Goal: Task Accomplishment & Management: Use online tool/utility

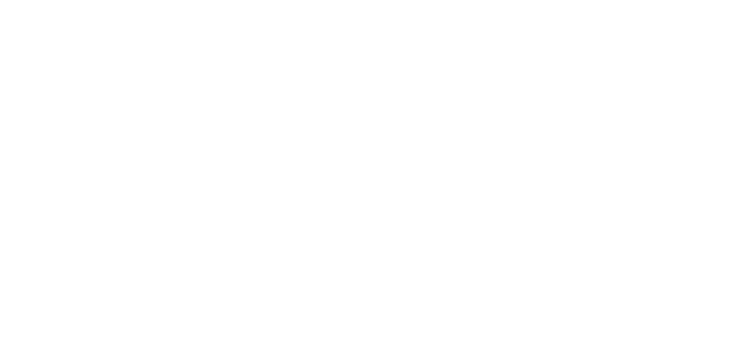
click at [348, 178] on body at bounding box center [377, 179] width 755 height 358
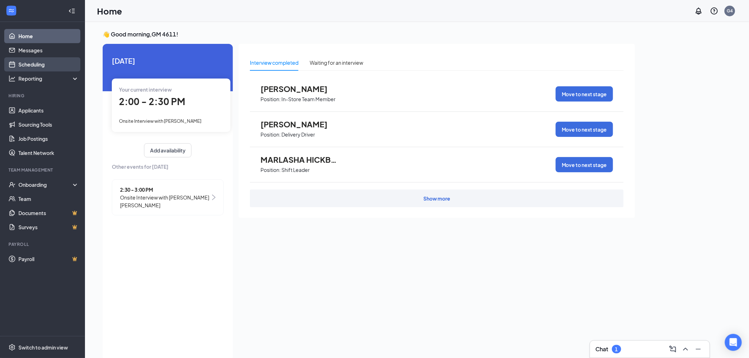
click at [38, 61] on link "Scheduling" at bounding box center [48, 64] width 61 height 14
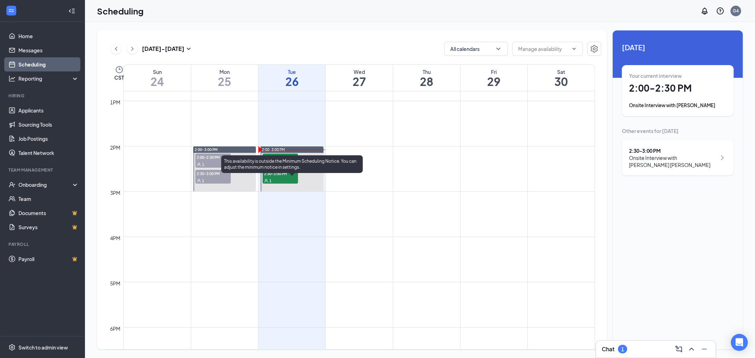
scroll to position [544, 0]
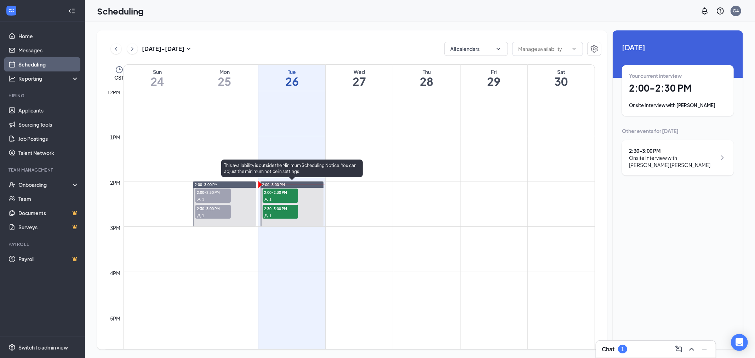
click at [280, 194] on span "2:00-2:30 PM" at bounding box center [280, 192] width 35 height 7
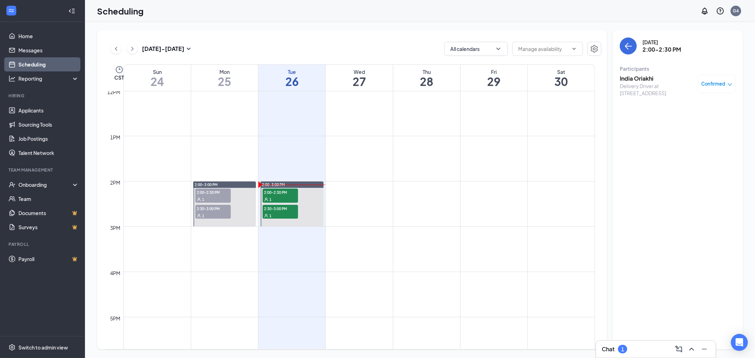
click at [636, 80] on h3 "India Oriakhi" at bounding box center [657, 79] width 74 height 8
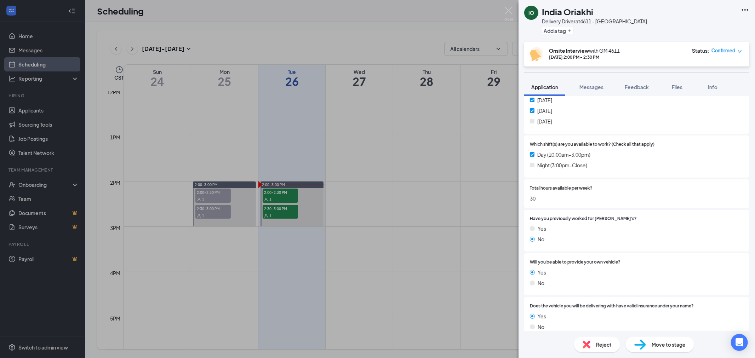
scroll to position [374, 0]
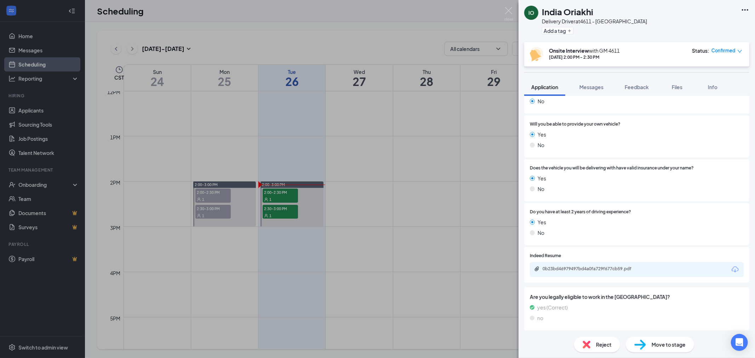
click at [563, 272] on div "0b23bd46979497bd4a0fa729f677cb59.pdf" at bounding box center [637, 269] width 214 height 15
click at [563, 269] on div "0b23bd46979497bd4a0fa729f677cb59.pdf" at bounding box center [591, 269] width 99 height 6
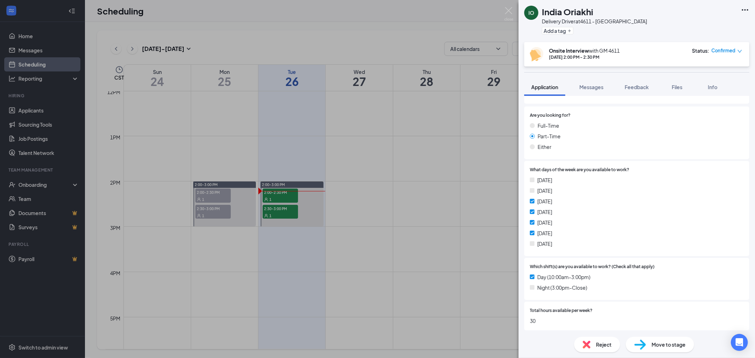
scroll to position [118, 0]
